Goal: Find specific page/section: Find specific page/section

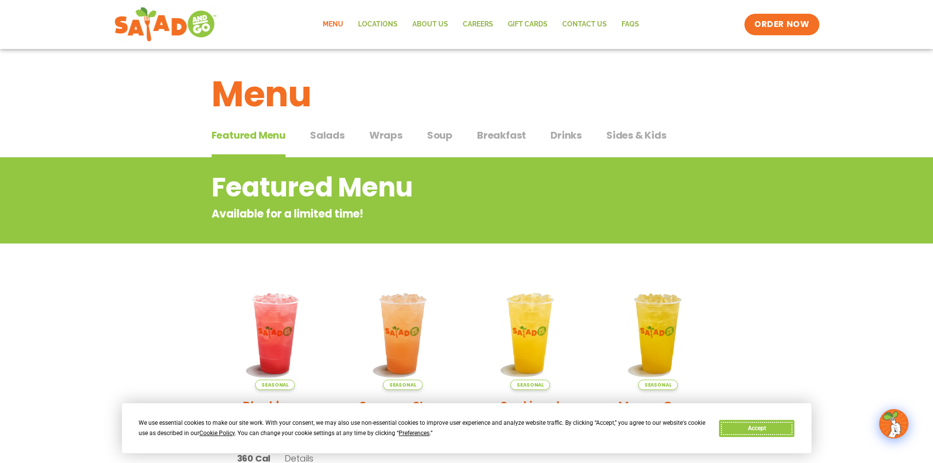
click at [744, 425] on button "Accept" at bounding box center [756, 428] width 75 height 17
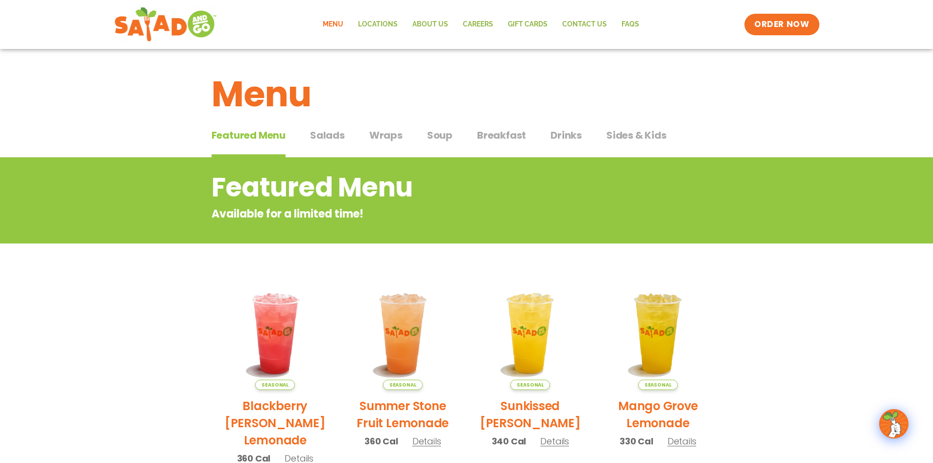
click at [333, 137] on span "Salads" at bounding box center [327, 135] width 35 height 15
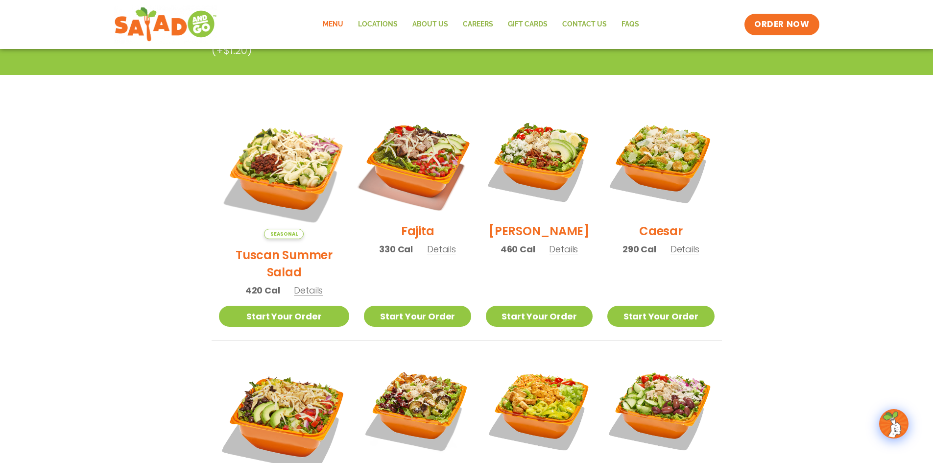
scroll to position [196, 0]
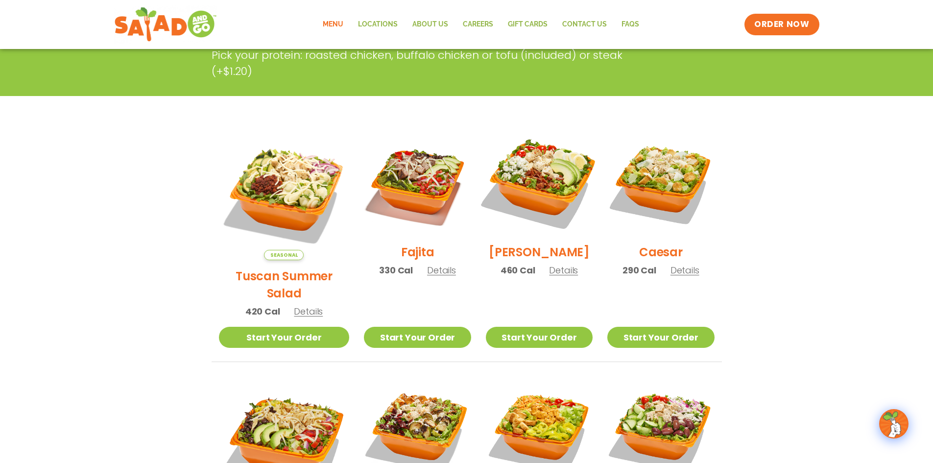
click at [546, 176] on img at bounding box center [539, 182] width 125 height 125
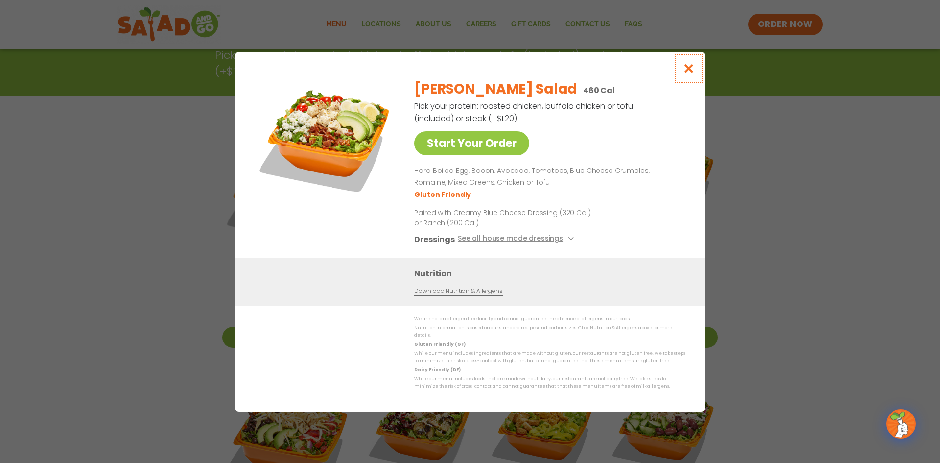
click at [694, 72] on icon "Close modal" at bounding box center [689, 68] width 12 height 10
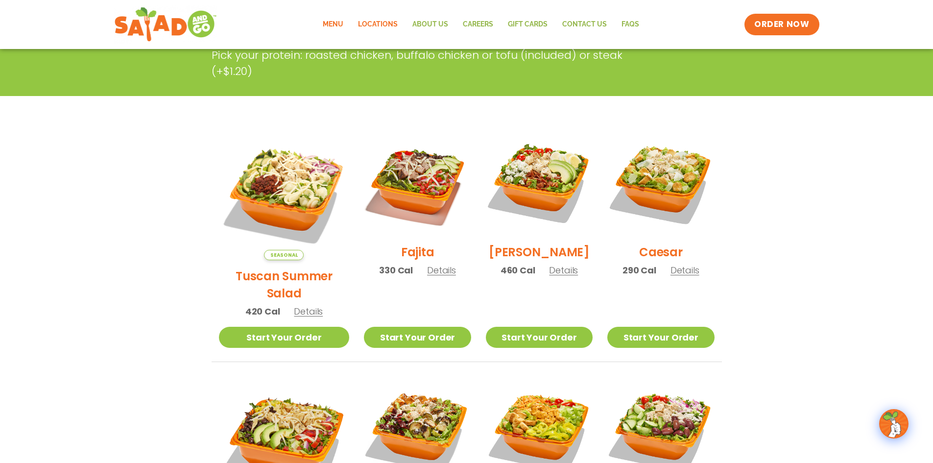
click at [382, 16] on link "Locations" at bounding box center [378, 24] width 54 height 23
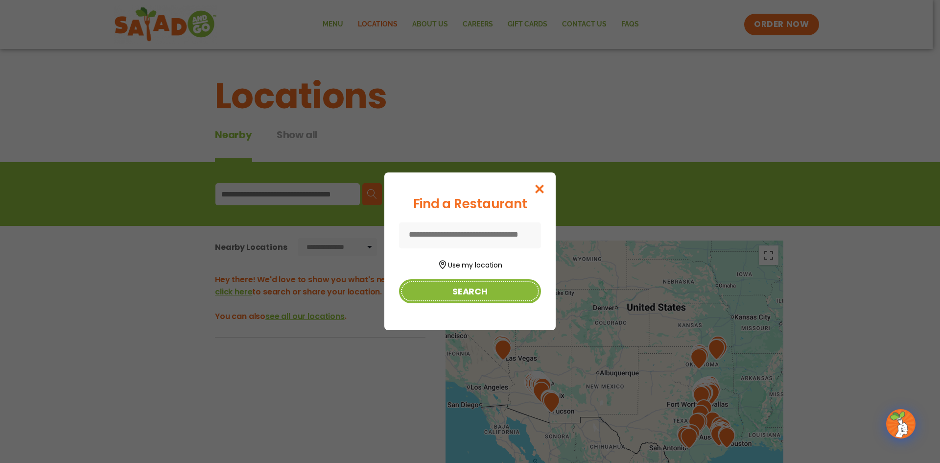
click at [487, 287] on button "Search" at bounding box center [470, 291] width 142 height 24
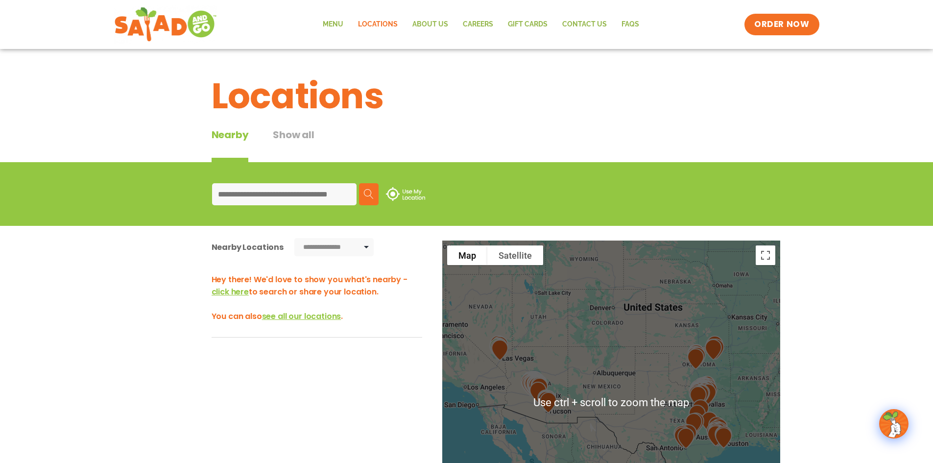
click at [575, 392] on div at bounding box center [611, 402] width 338 height 324
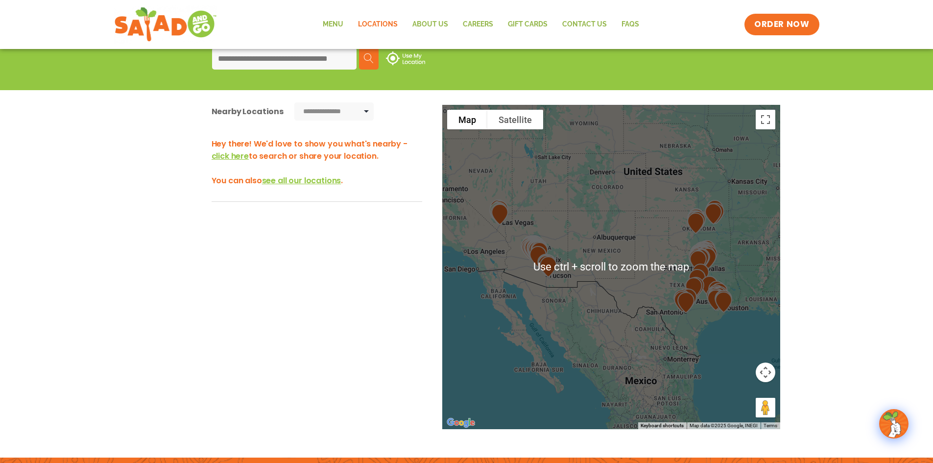
scroll to position [245, 0]
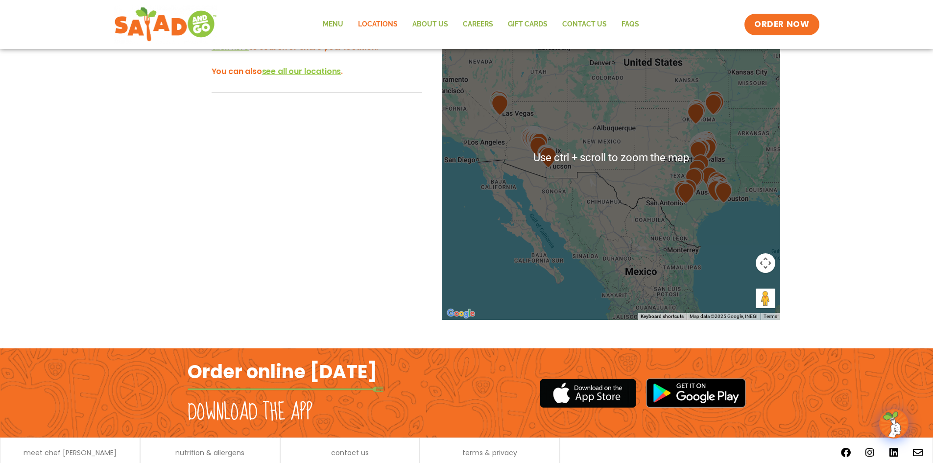
click at [554, 149] on img at bounding box center [548, 157] width 25 height 29
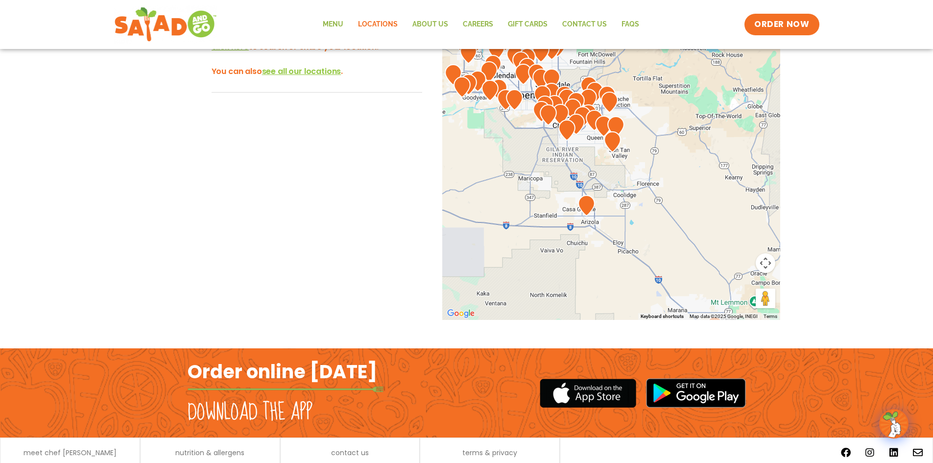
drag, startPoint x: 529, startPoint y: 171, endPoint x: 809, endPoint y: 209, distance: 282.1
click at [809, 209] on div "**********" at bounding box center [466, 169] width 933 height 377
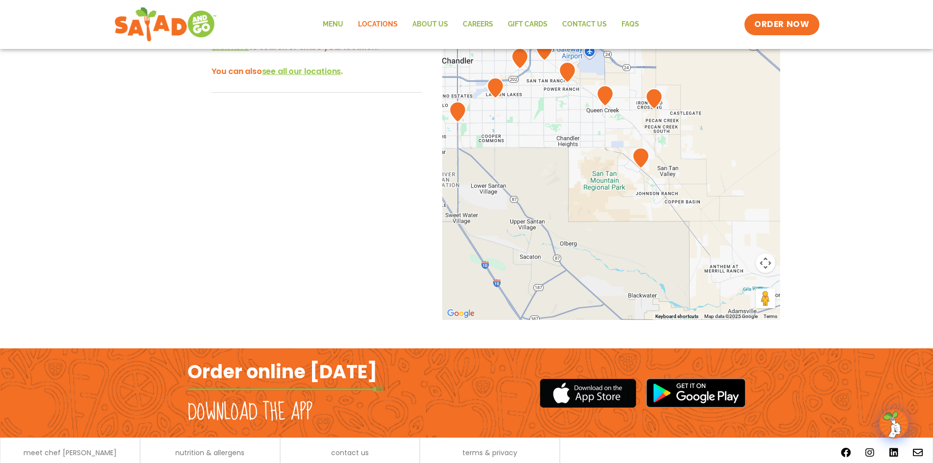
drag, startPoint x: 581, startPoint y: 131, endPoint x: 638, endPoint y: 252, distance: 134.1
click at [638, 252] on div at bounding box center [611, 158] width 338 height 324
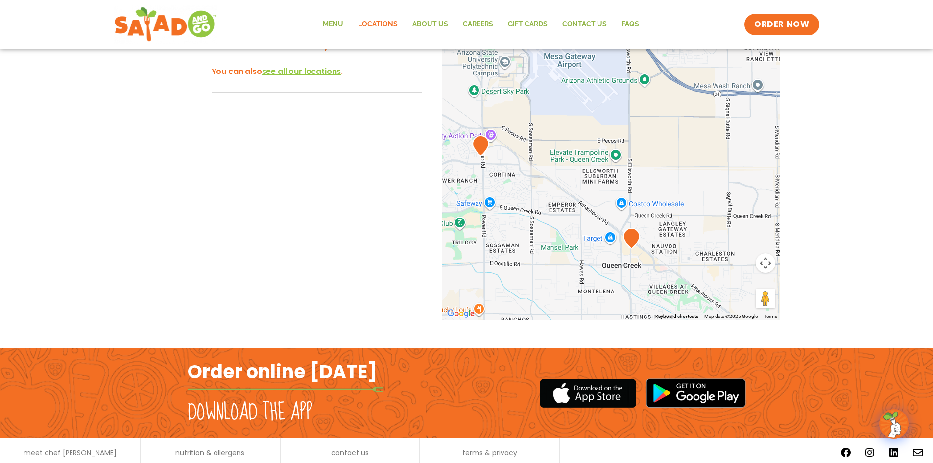
drag, startPoint x: 584, startPoint y: 108, endPoint x: 611, endPoint y: 304, distance: 197.7
click at [611, 304] on div at bounding box center [611, 158] width 338 height 324
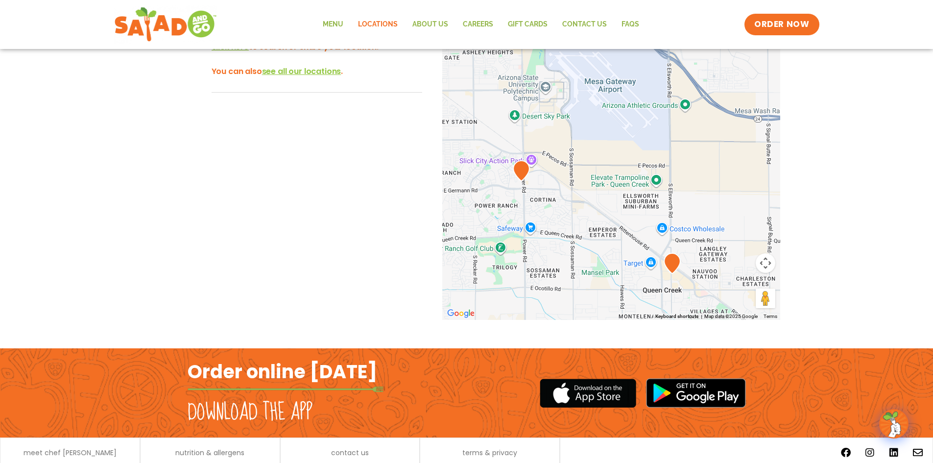
drag, startPoint x: 491, startPoint y: 155, endPoint x: 532, endPoint y: 179, distance: 47.6
click at [532, 179] on img at bounding box center [521, 170] width 25 height 29
click at [520, 169] on img at bounding box center [521, 170] width 25 height 29
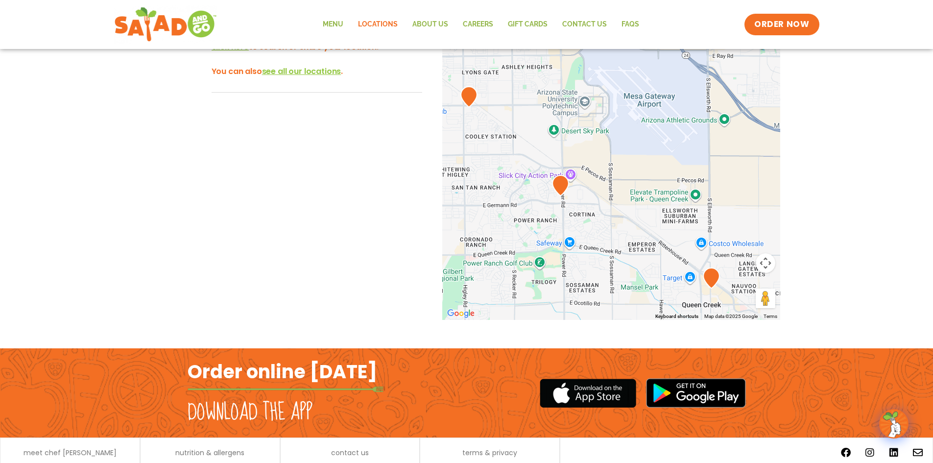
drag, startPoint x: 523, startPoint y: 189, endPoint x: 557, endPoint y: 202, distance: 36.7
click at [563, 204] on div at bounding box center [611, 158] width 338 height 324
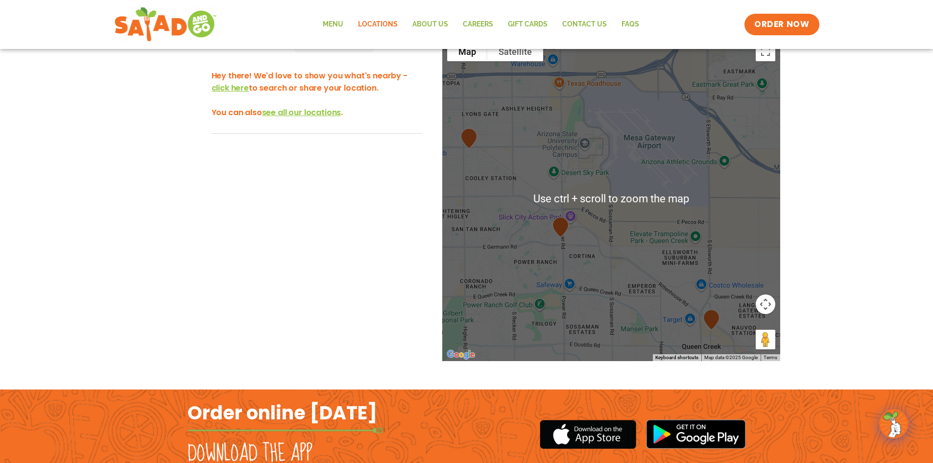
scroll to position [196, 0]
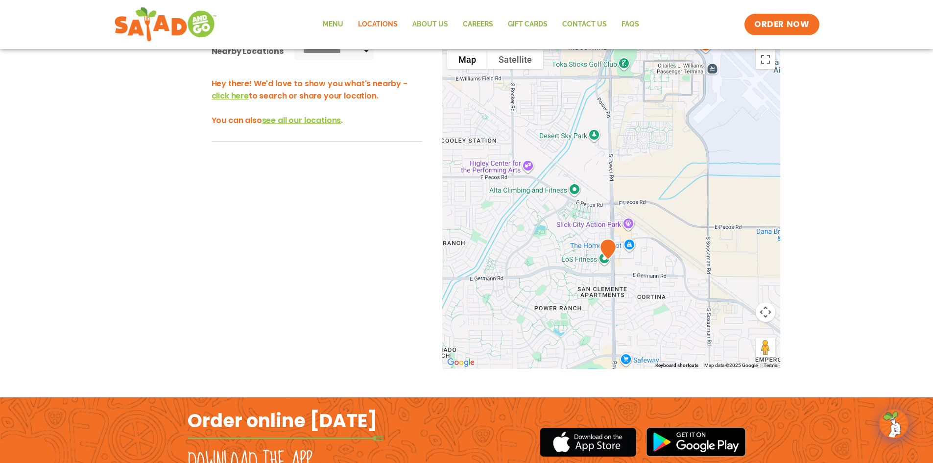
drag, startPoint x: 554, startPoint y: 285, endPoint x: 593, endPoint y: 293, distance: 40.2
click at [593, 293] on div at bounding box center [611, 207] width 338 height 324
click at [607, 243] on img at bounding box center [608, 249] width 25 height 29
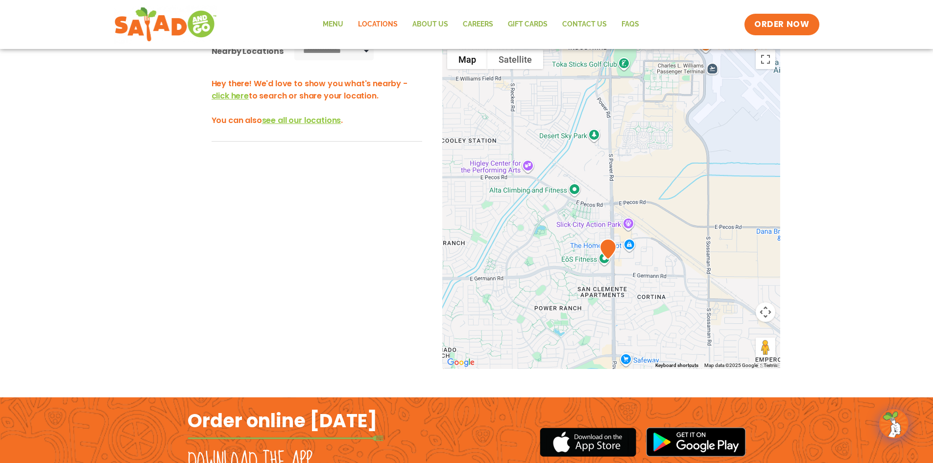
click at [607, 243] on img at bounding box center [608, 249] width 25 height 29
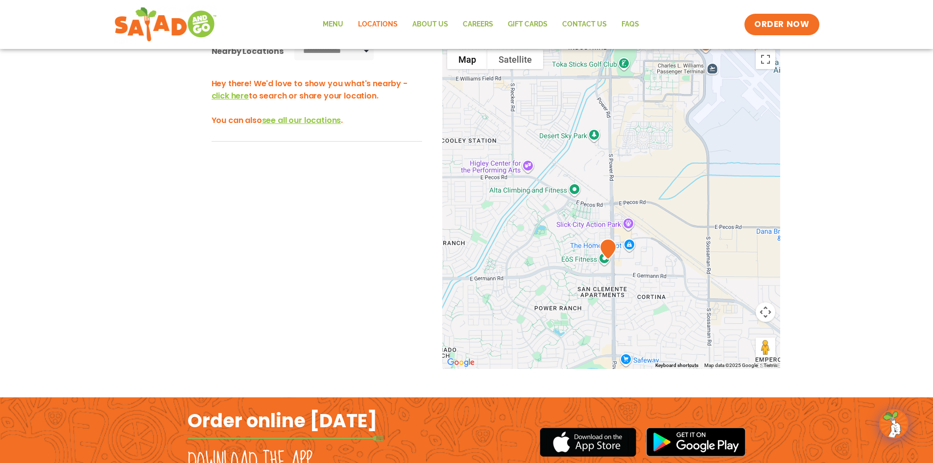
click at [607, 243] on img at bounding box center [608, 249] width 25 height 29
click at [326, 120] on span "see all our locations" at bounding box center [301, 120] width 79 height 11
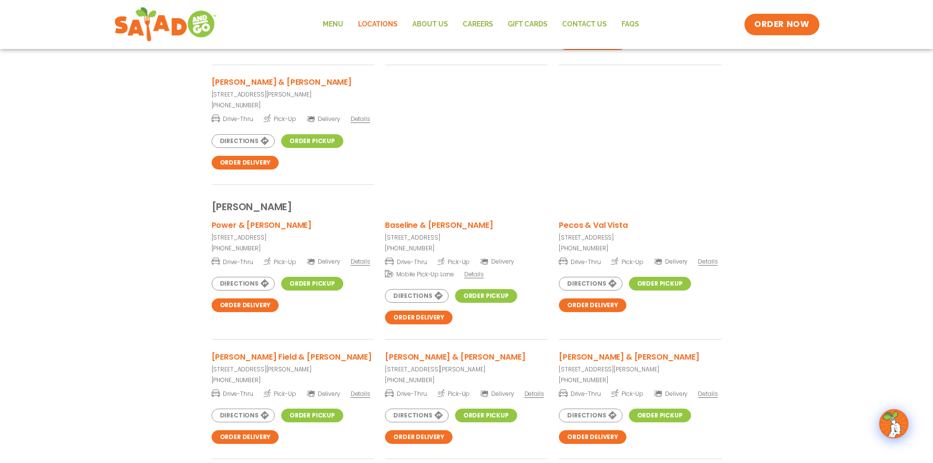
scroll to position [690, 0]
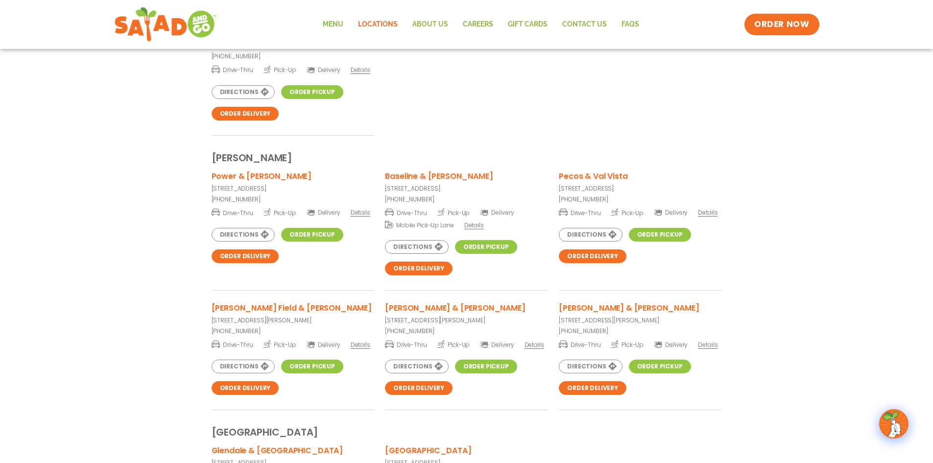
click at [312, 232] on link "Order Pickup" at bounding box center [312, 235] width 62 height 14
